Goal: Task Accomplishment & Management: Manage account settings

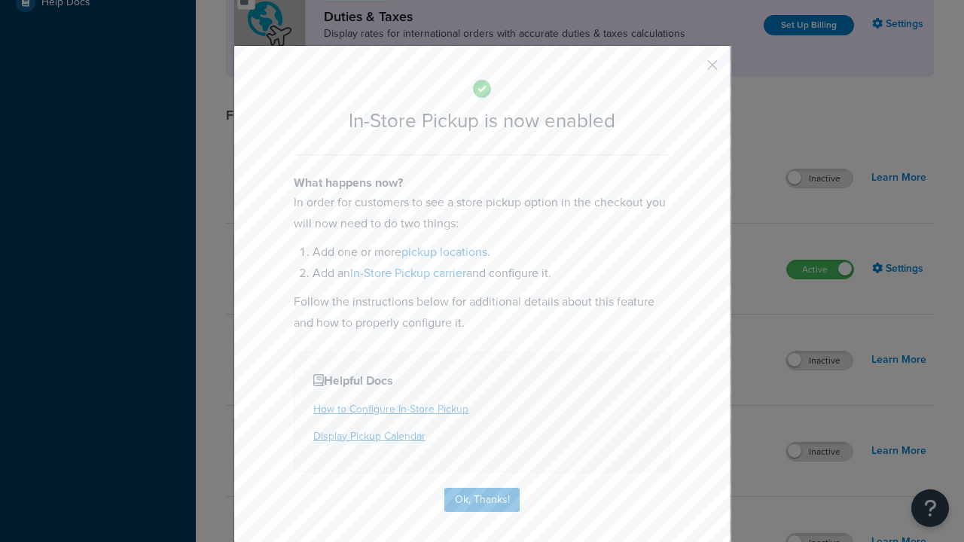
click at [690, 69] on button "button" at bounding box center [691, 71] width 4 height 4
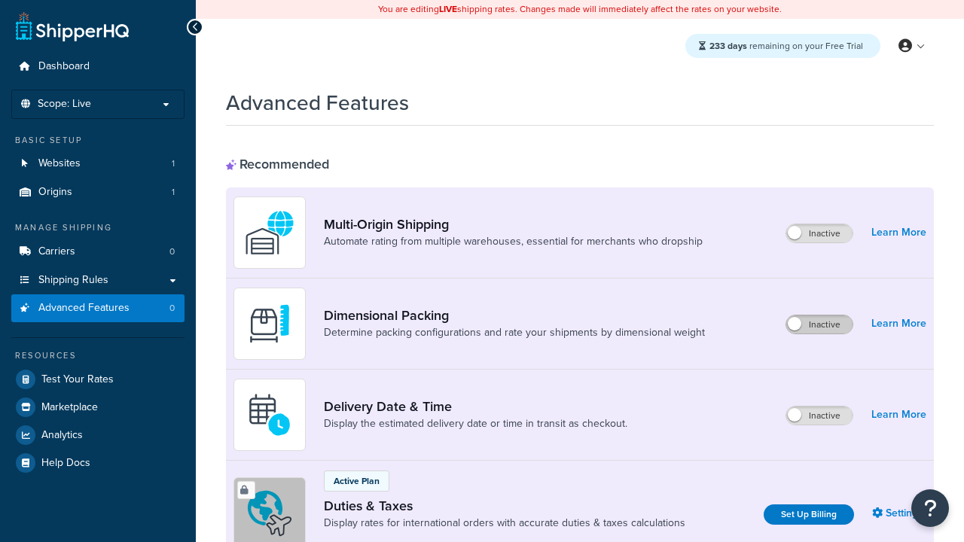
click at [821, 325] on label "Inactive" at bounding box center [820, 325] width 66 height 18
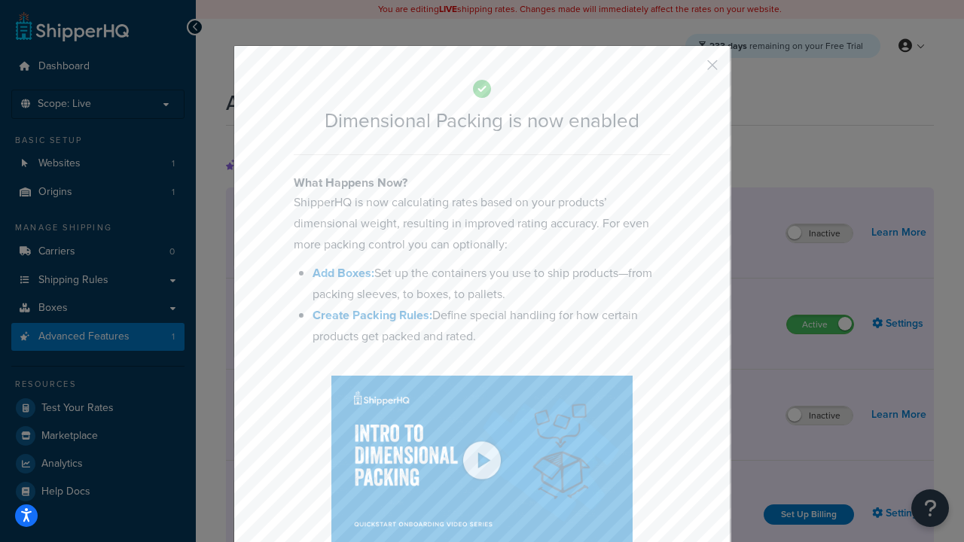
click at [690, 70] on button "button" at bounding box center [691, 71] width 4 height 4
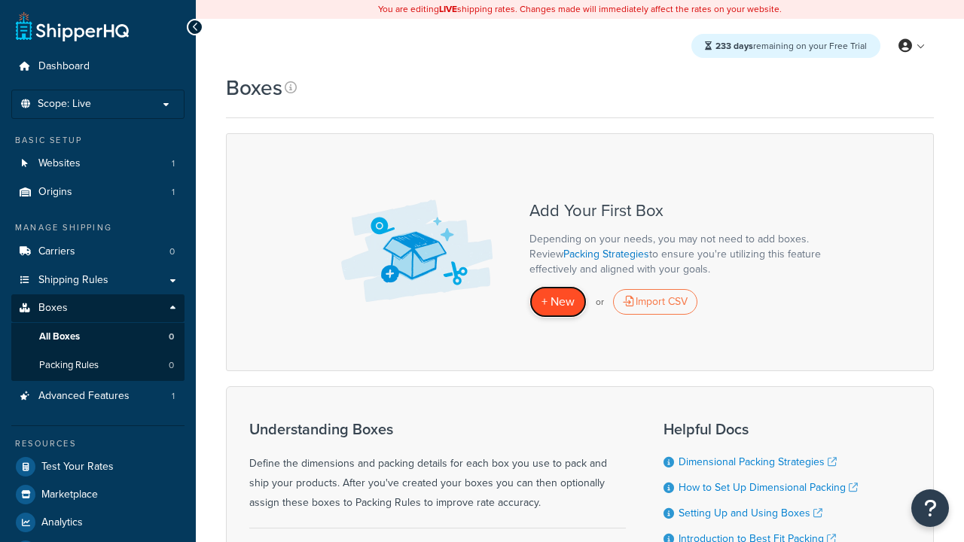
click at [558, 302] on span "+ New" at bounding box center [558, 301] width 33 height 17
